Goal: Navigation & Orientation: Find specific page/section

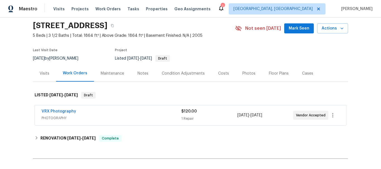
scroll to position [28, 0]
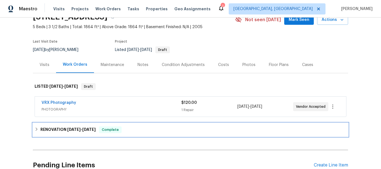
click at [63, 131] on h6 "RENOVATION 8/12/25 - 8/29/25" at bounding box center [67, 130] width 55 height 7
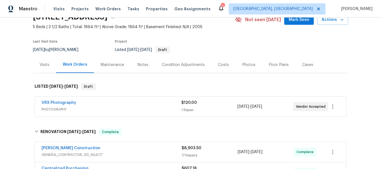
click at [40, 62] on div "Visits" at bounding box center [45, 65] width 10 height 6
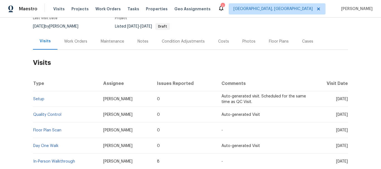
scroll to position [84, 0]
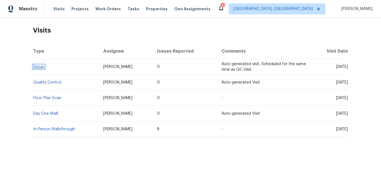
drag, startPoint x: 39, startPoint y: 69, endPoint x: 36, endPoint y: 68, distance: 3.6
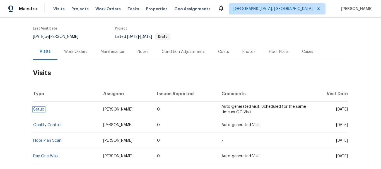
scroll to position [0, 0]
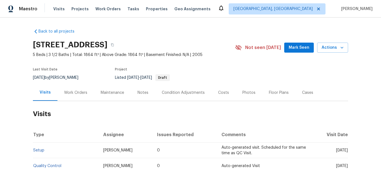
click at [62, 90] on div "Work Orders" at bounding box center [76, 93] width 37 height 16
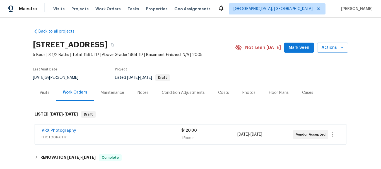
click at [336, 77] on section "1295 E Leaf Rd, San Tan Valley, AZ 85140 5 Beds | 3 1/2 Baths | Total: 1864 ft²…" at bounding box center [191, 61] width 316 height 47
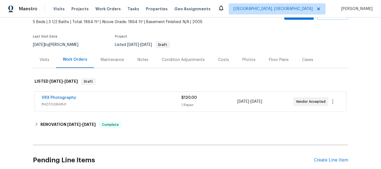
scroll to position [84, 0]
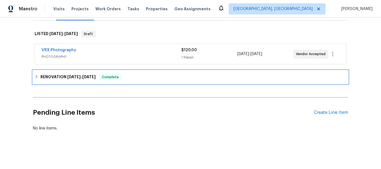
drag, startPoint x: 70, startPoint y: 76, endPoint x: 75, endPoint y: 82, distance: 7.9
click at [70, 76] on span "8/12/25" at bounding box center [73, 77] width 13 height 4
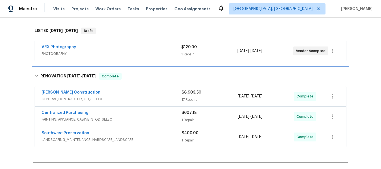
scroll to position [0, 0]
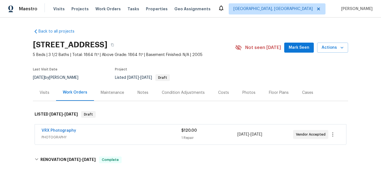
click at [310, 76] on section "1295 E Leaf Rd, San Tan Valley, AZ 85140 5 Beds | 3 1/2 Baths | Total: 1864 ft²…" at bounding box center [191, 61] width 316 height 47
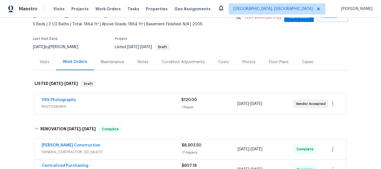
scroll to position [56, 0]
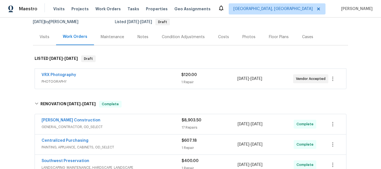
click at [350, 52] on div "Back to all projects 1295 E Leaf Rd, San Tan Valley, AZ 85140 5 Beds | 3 1/2 Ba…" at bounding box center [190, 94] width 381 height 152
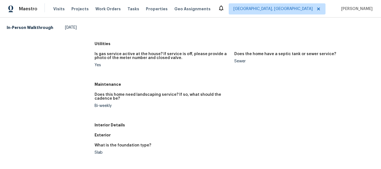
scroll to position [112, 0]
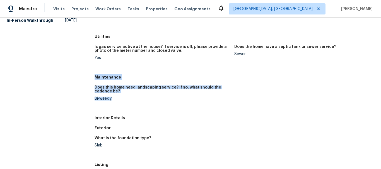
drag, startPoint x: 90, startPoint y: 76, endPoint x: 172, endPoint y: 108, distance: 88.4
click at [116, 103] on div "All visits [STREET_ADDRESS] Home details Other Visits Quality Control [DATE] Fl…" at bounding box center [191, 149] width 368 height 464
